Goal: Navigation & Orientation: Find specific page/section

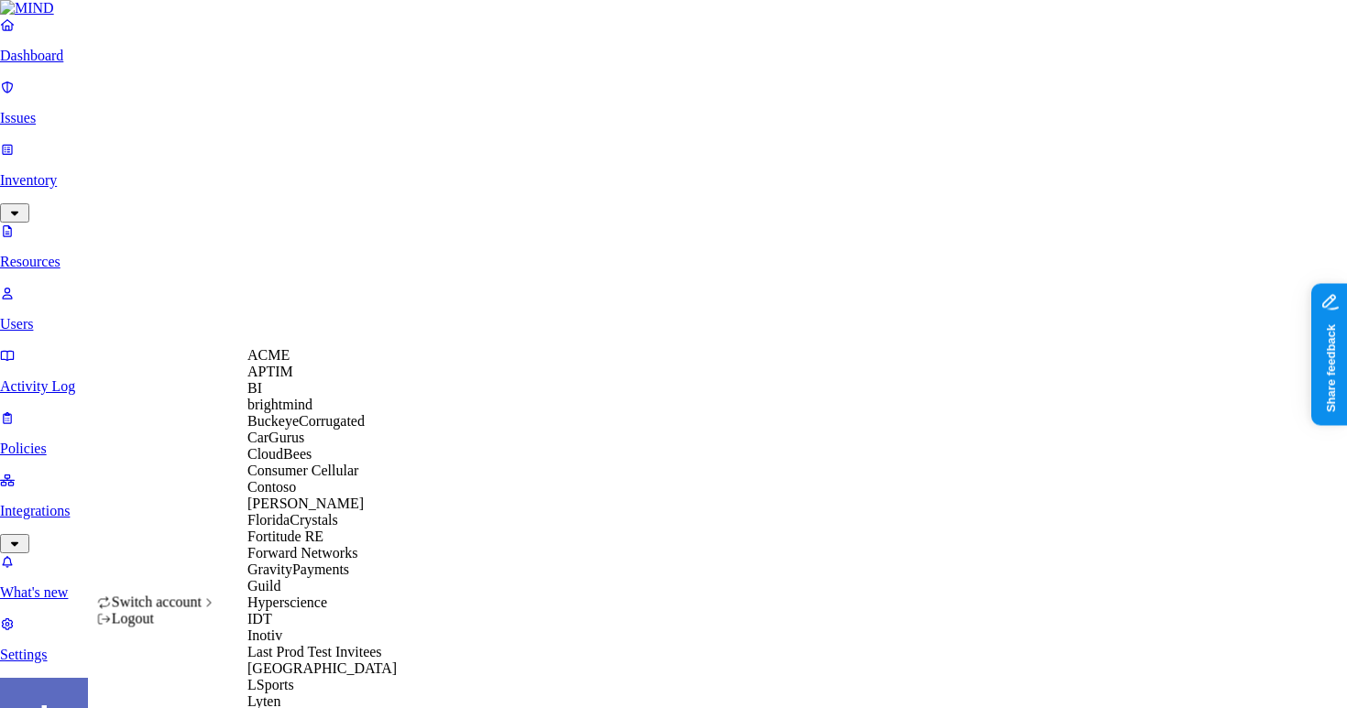
click at [207, 628] on div "Logout" at bounding box center [157, 619] width 120 height 16
